Goal: Navigation & Orientation: Find specific page/section

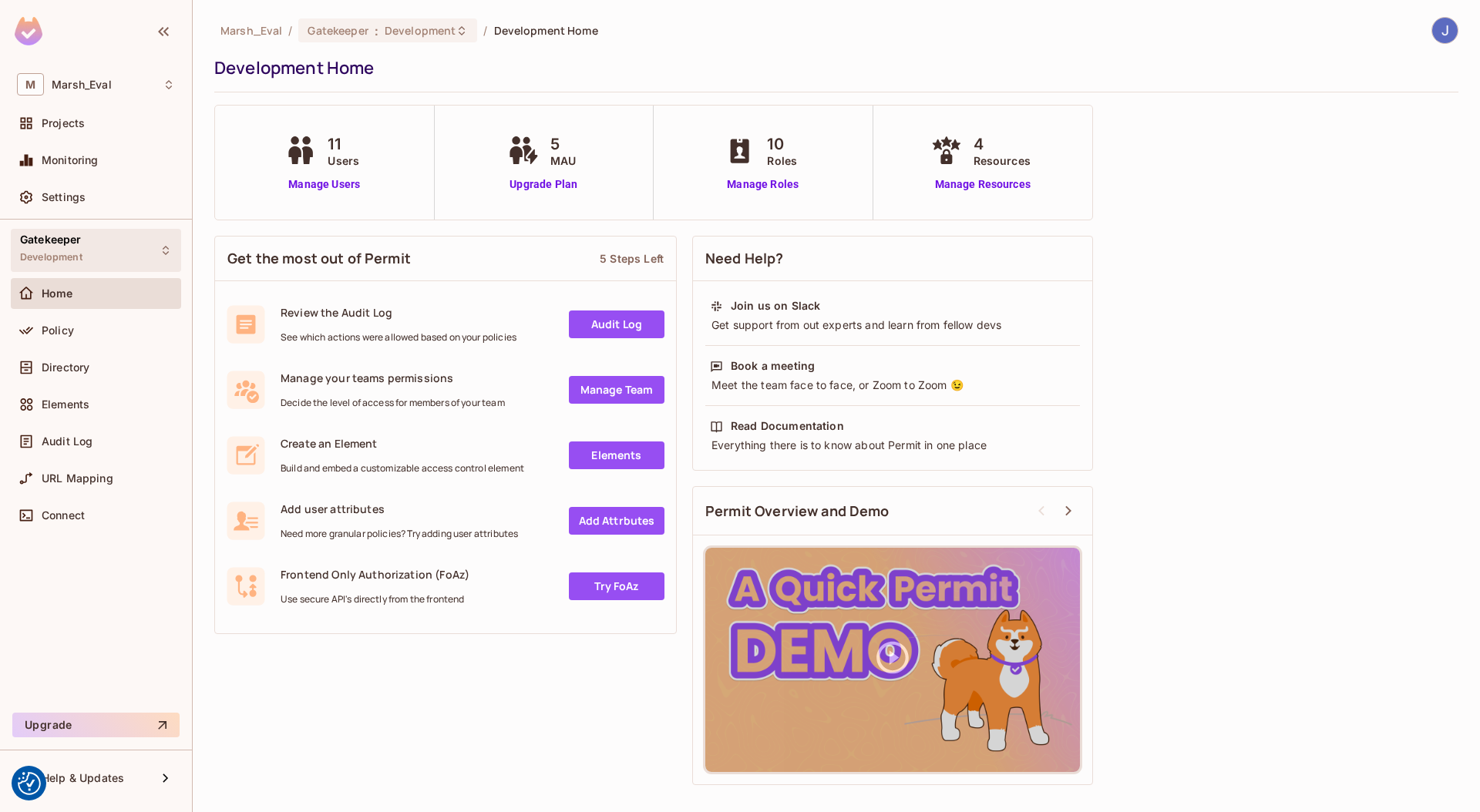
drag, startPoint x: 0, startPoint y: 0, endPoint x: 136, endPoint y: 242, distance: 277.6
click at [136, 242] on div "Gatekeeper Development" at bounding box center [95, 250] width 170 height 43
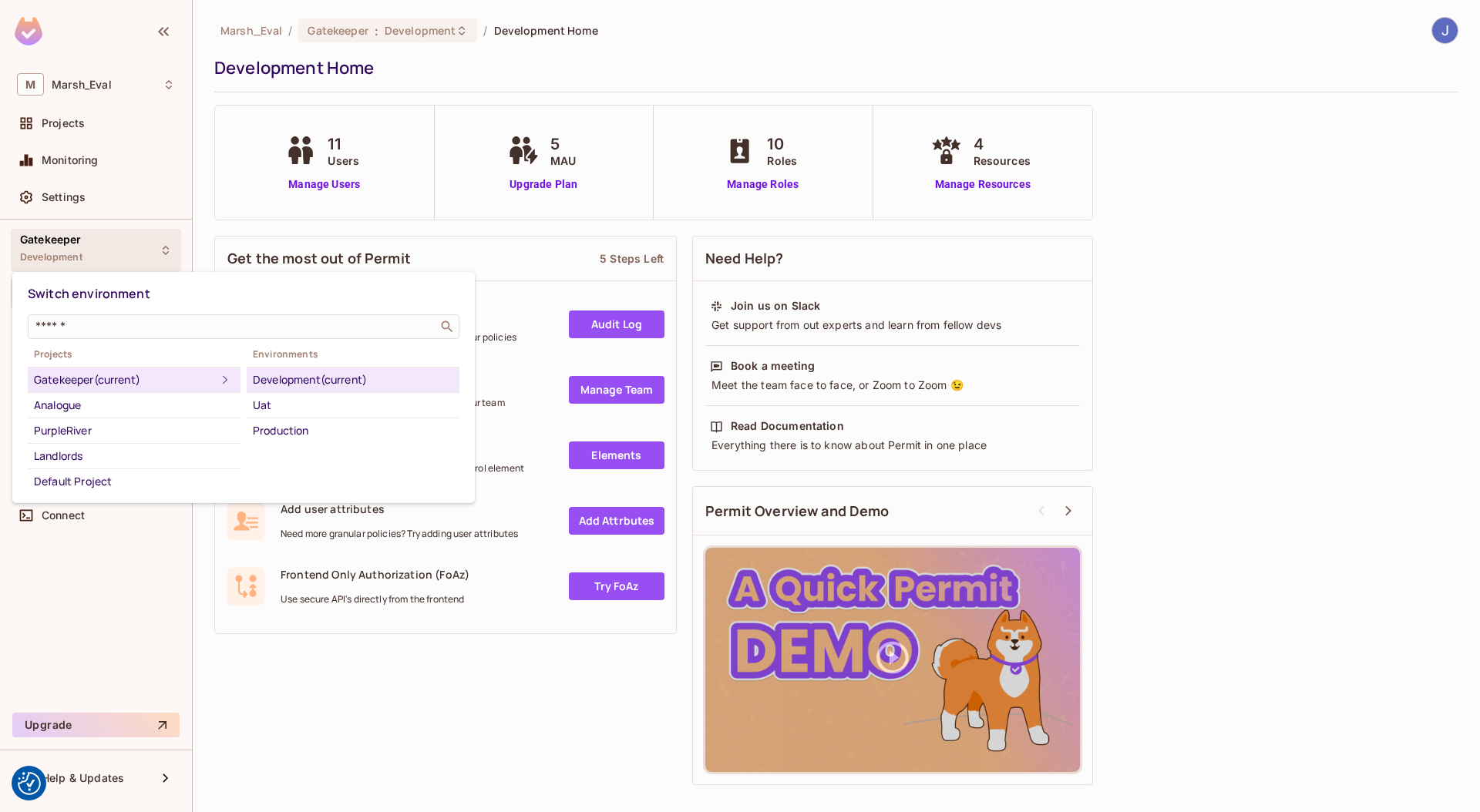
click at [135, 242] on div at bounding box center [740, 406] width 1480 height 812
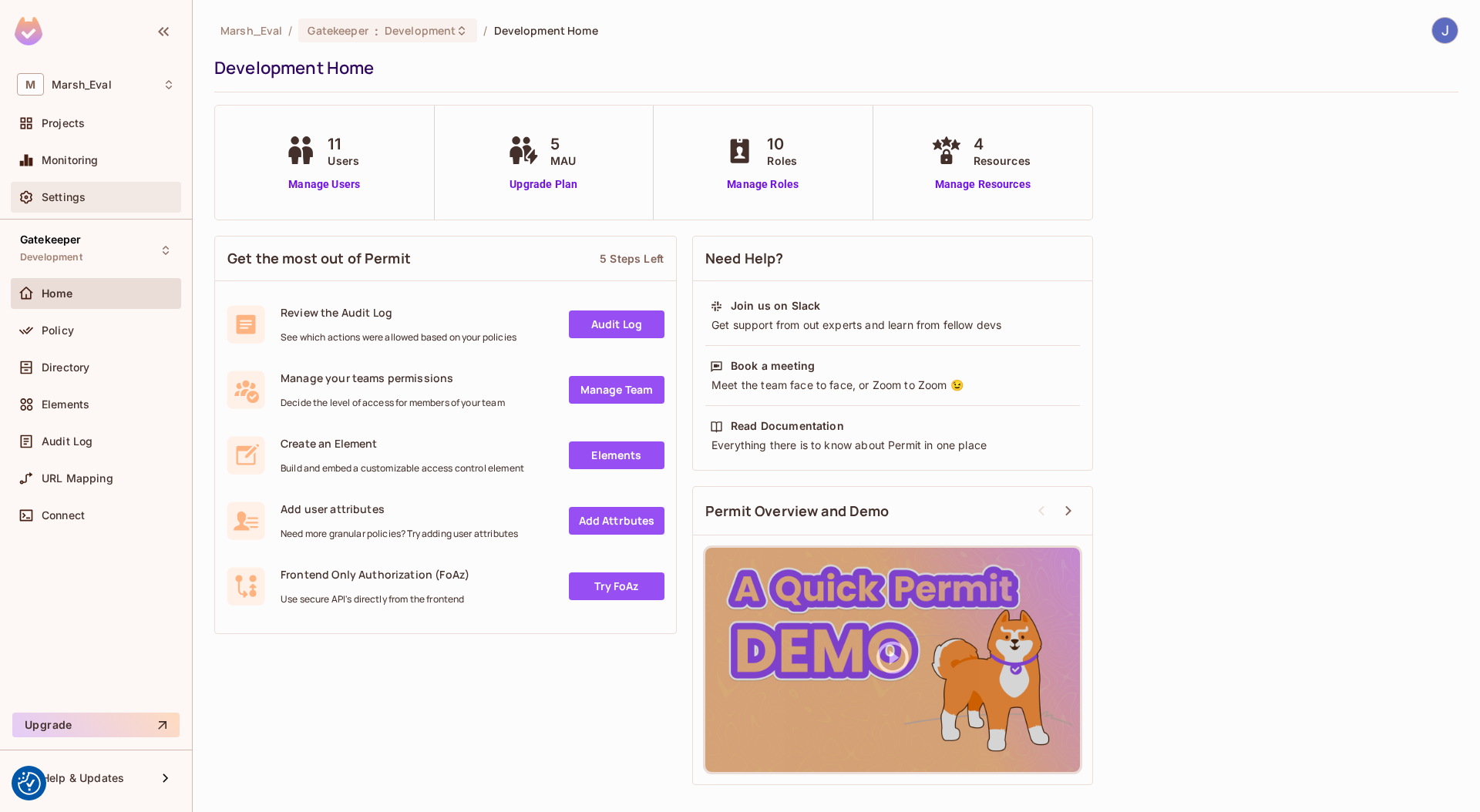
click at [117, 205] on div "Settings" at bounding box center [95, 197] width 158 height 19
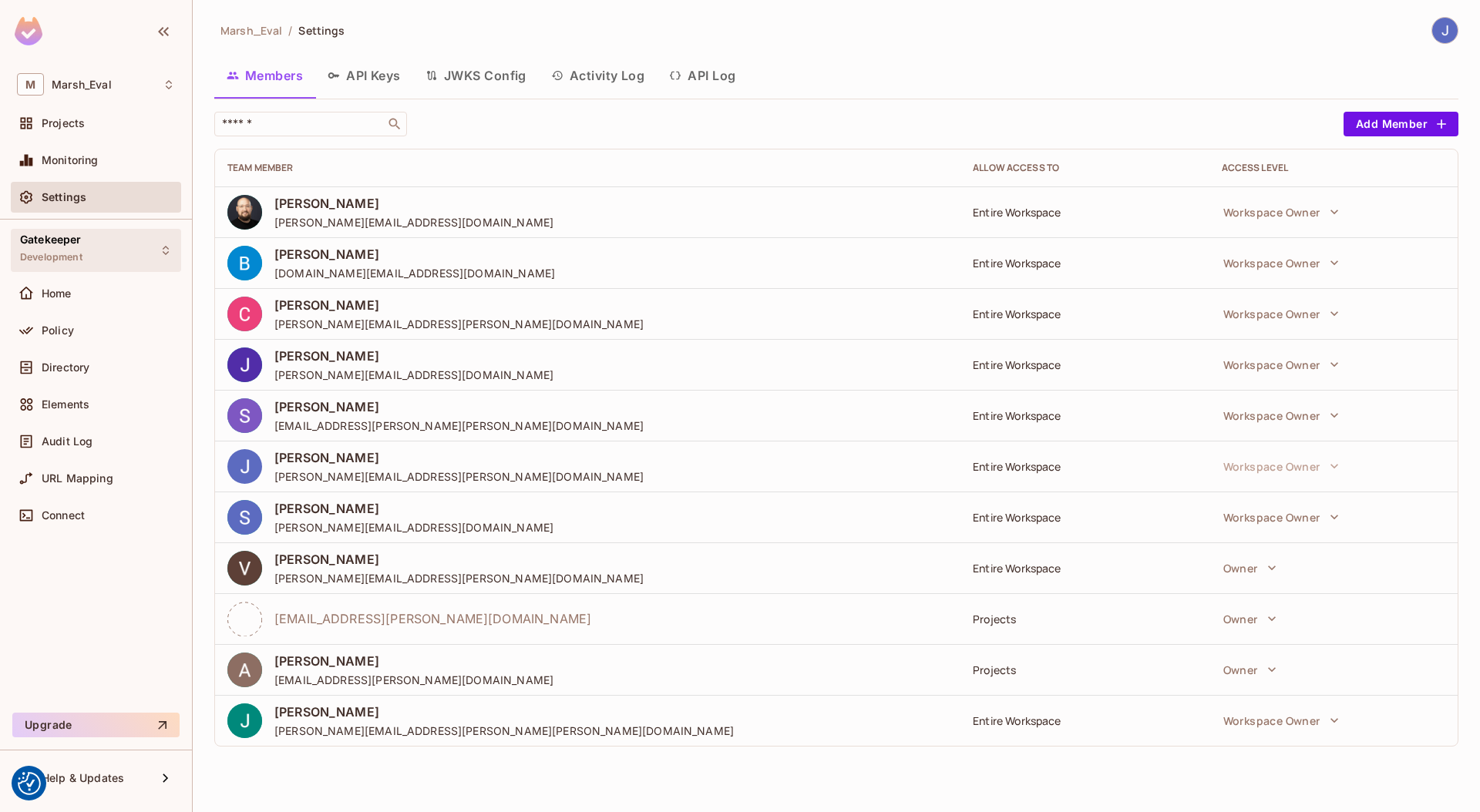
click at [127, 264] on div "Gatekeeper Development" at bounding box center [95, 250] width 170 height 43
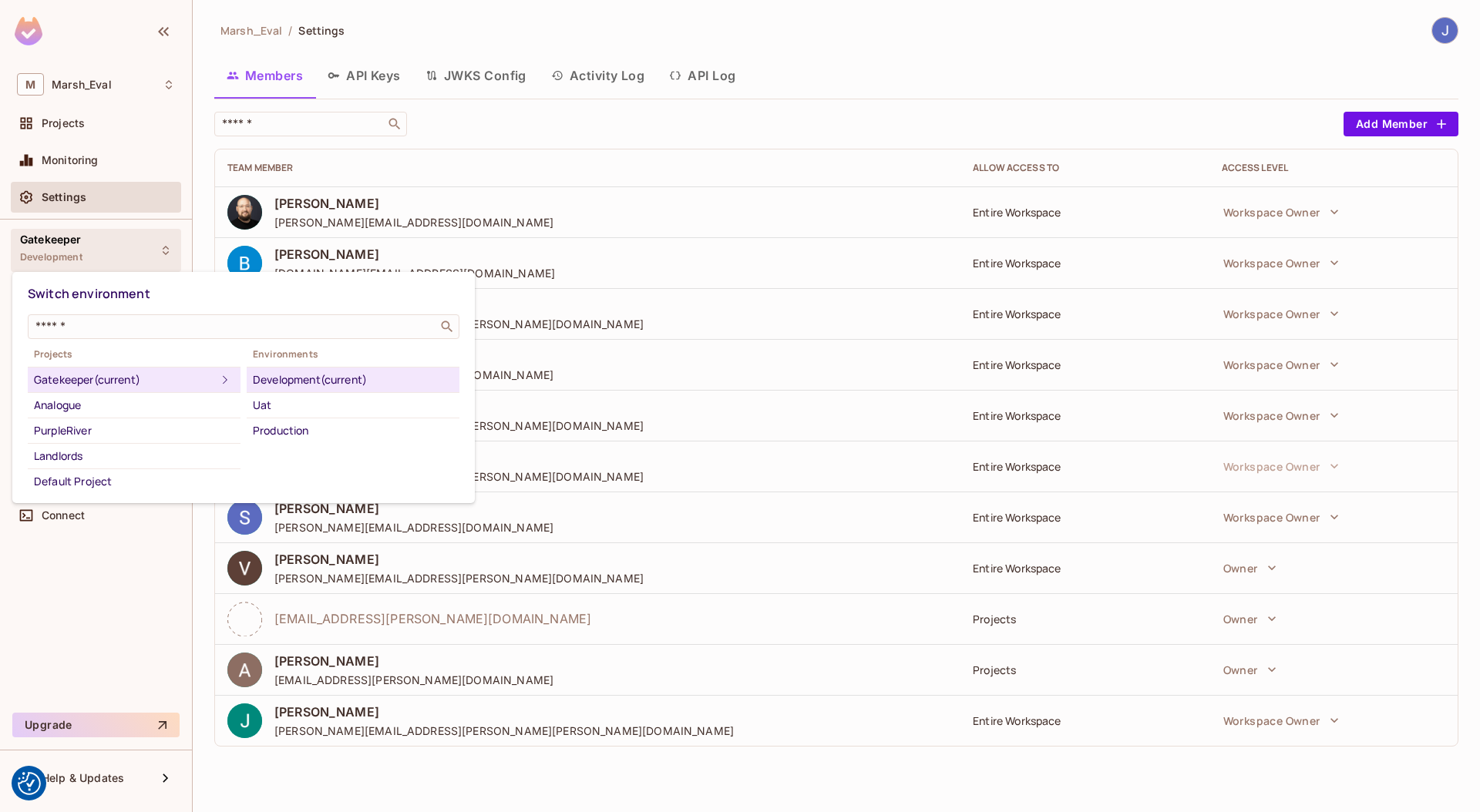
click at [127, 264] on div at bounding box center [740, 406] width 1480 height 812
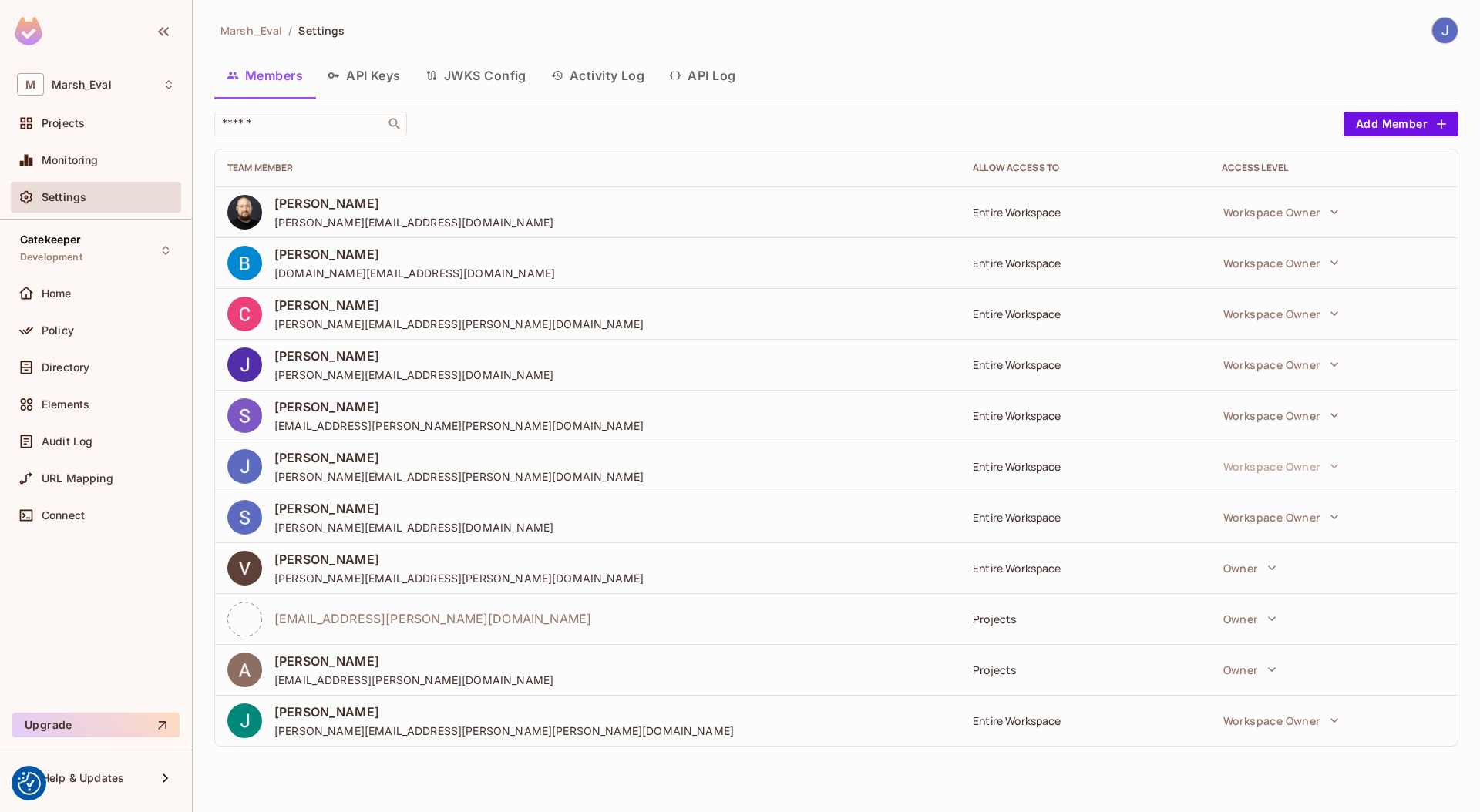
click at [358, 78] on button "API Keys" at bounding box center [365, 75] width 98 height 38
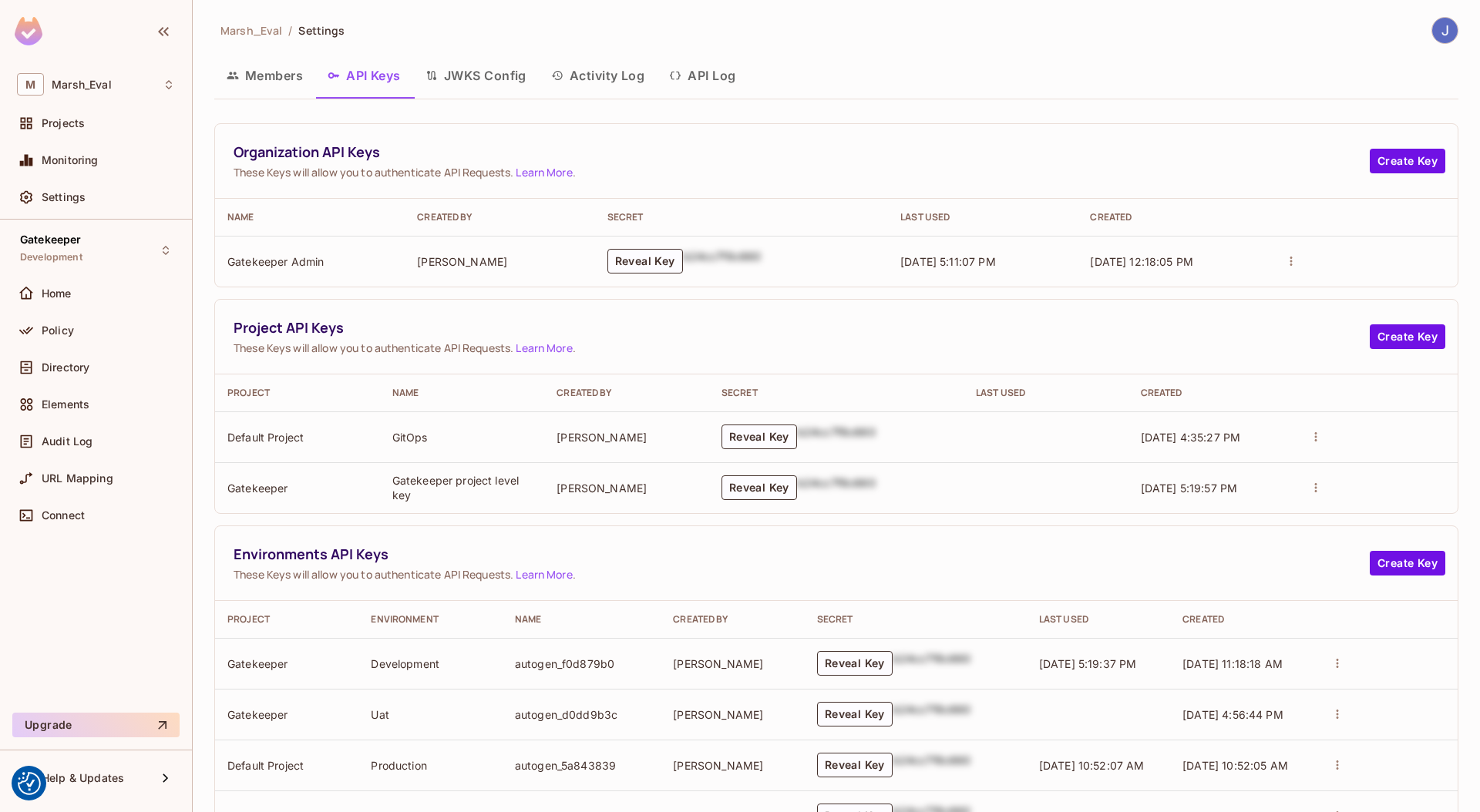
click at [272, 72] on button "Members" at bounding box center [264, 75] width 101 height 38
